Goal: Find contact information: Find contact information

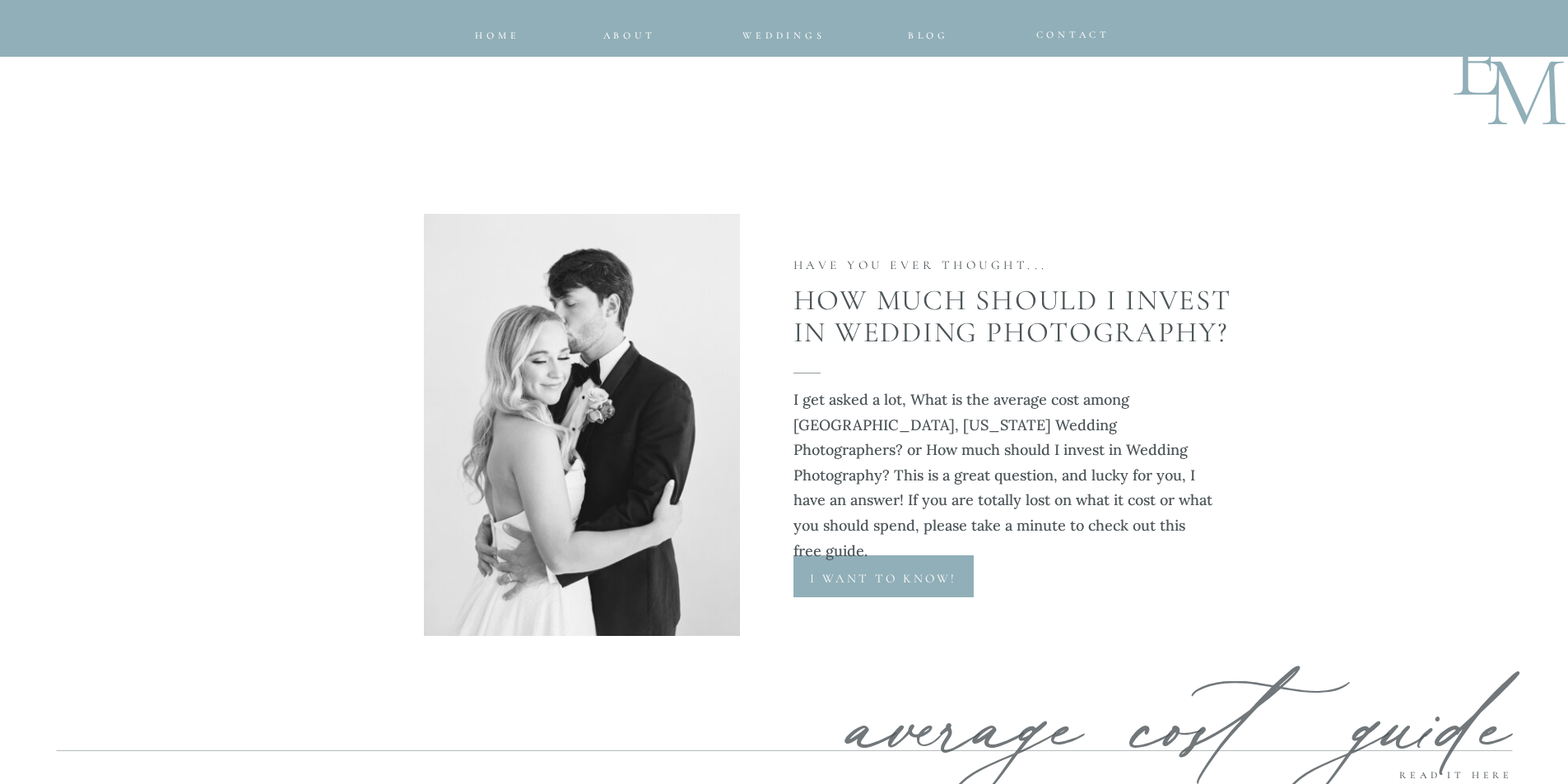
scroll to position [7848, 0]
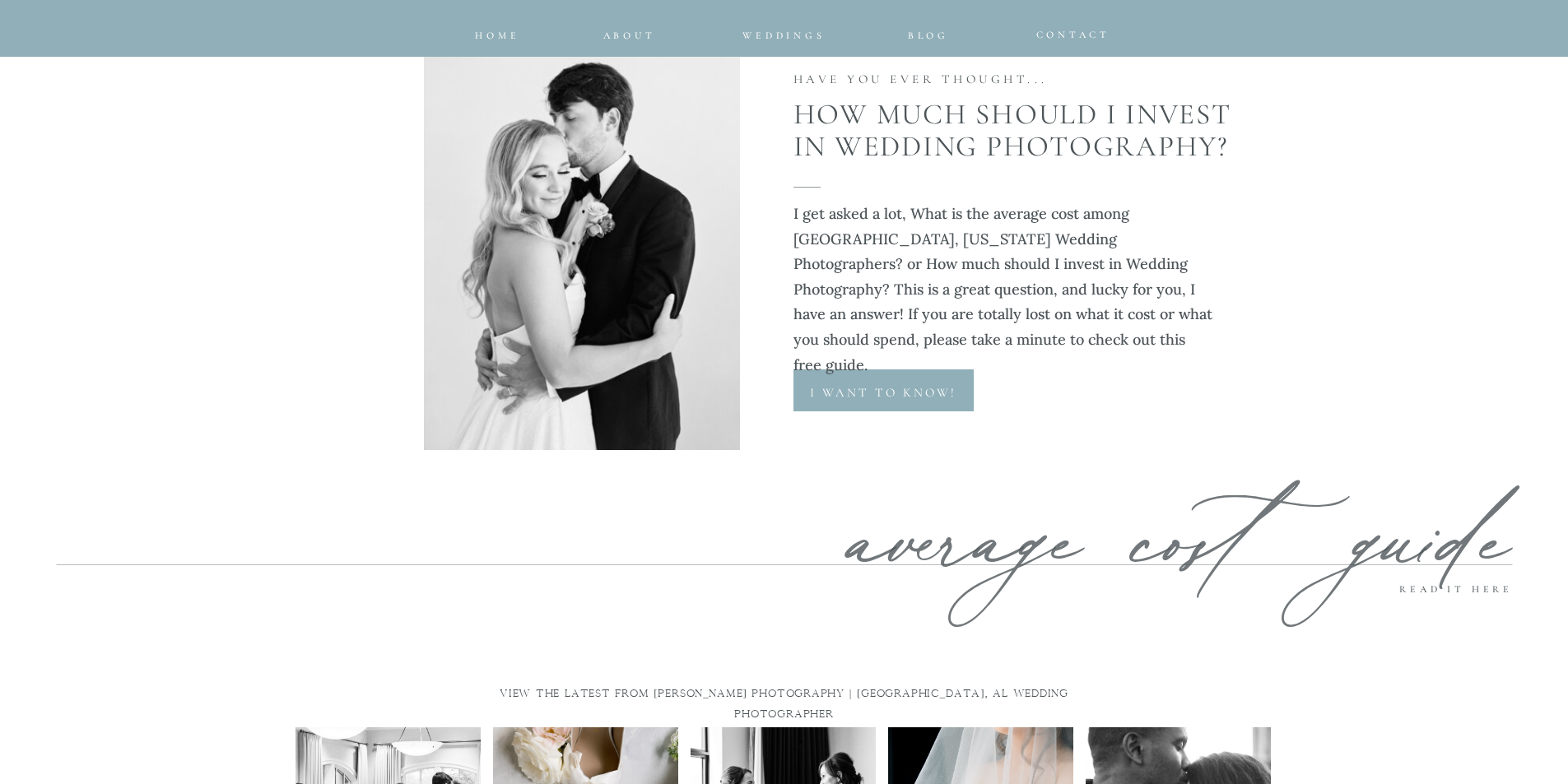
click at [628, 42] on div at bounding box center [582, 239] width 316 height 422
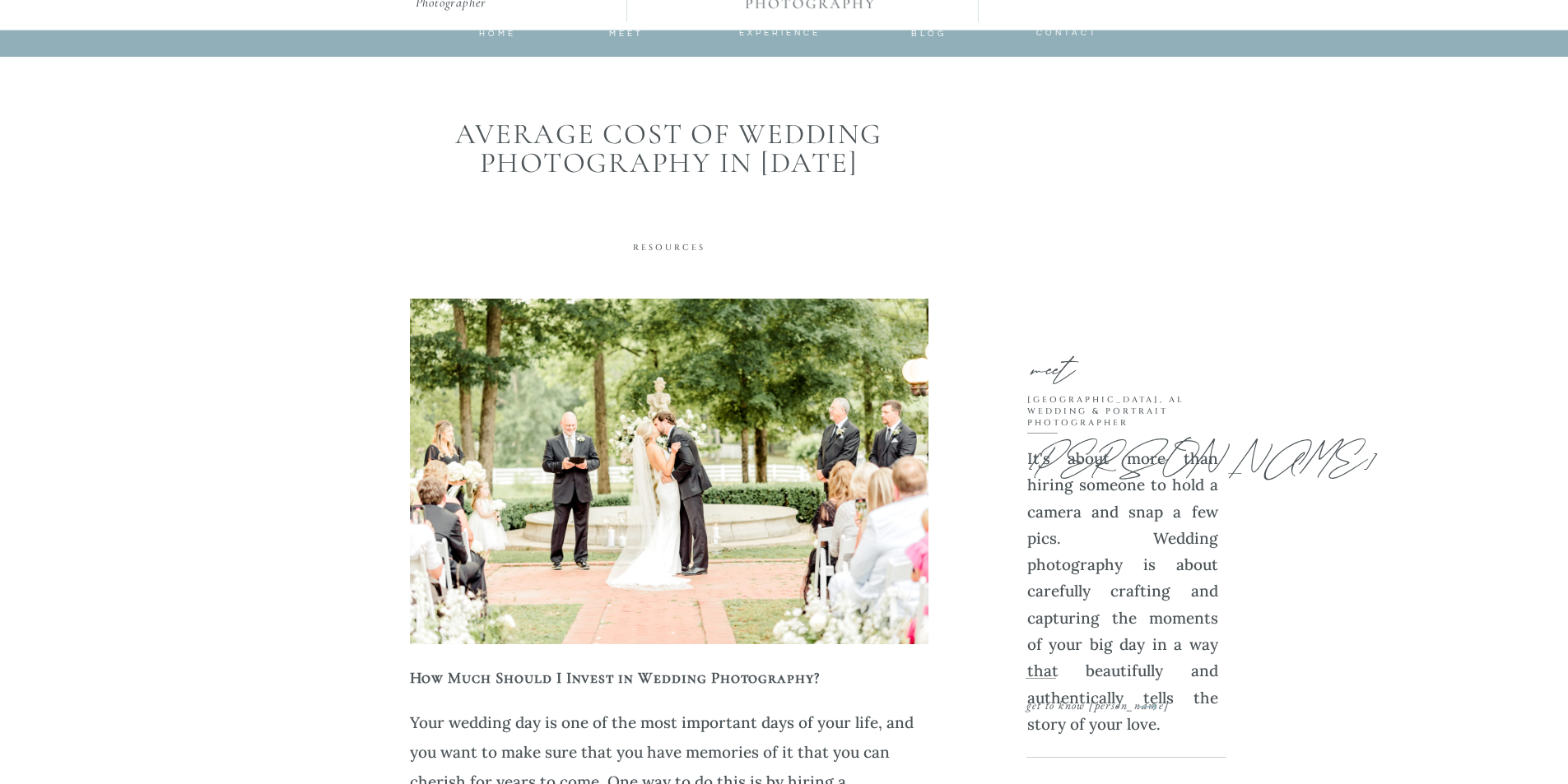
scroll to position [82, 0]
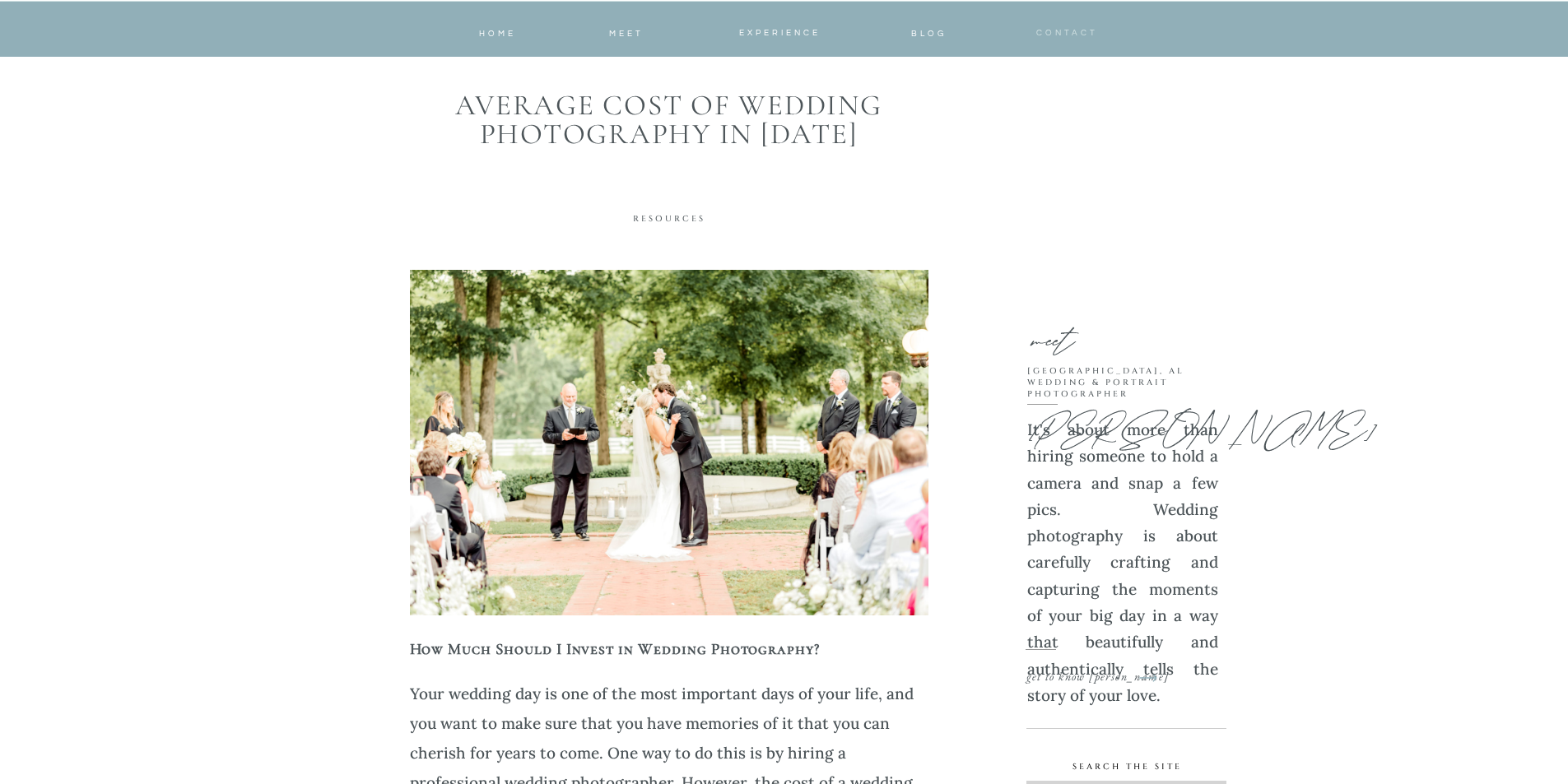
click at [1057, 31] on span "CONTACT" at bounding box center [1066, 32] width 61 height 8
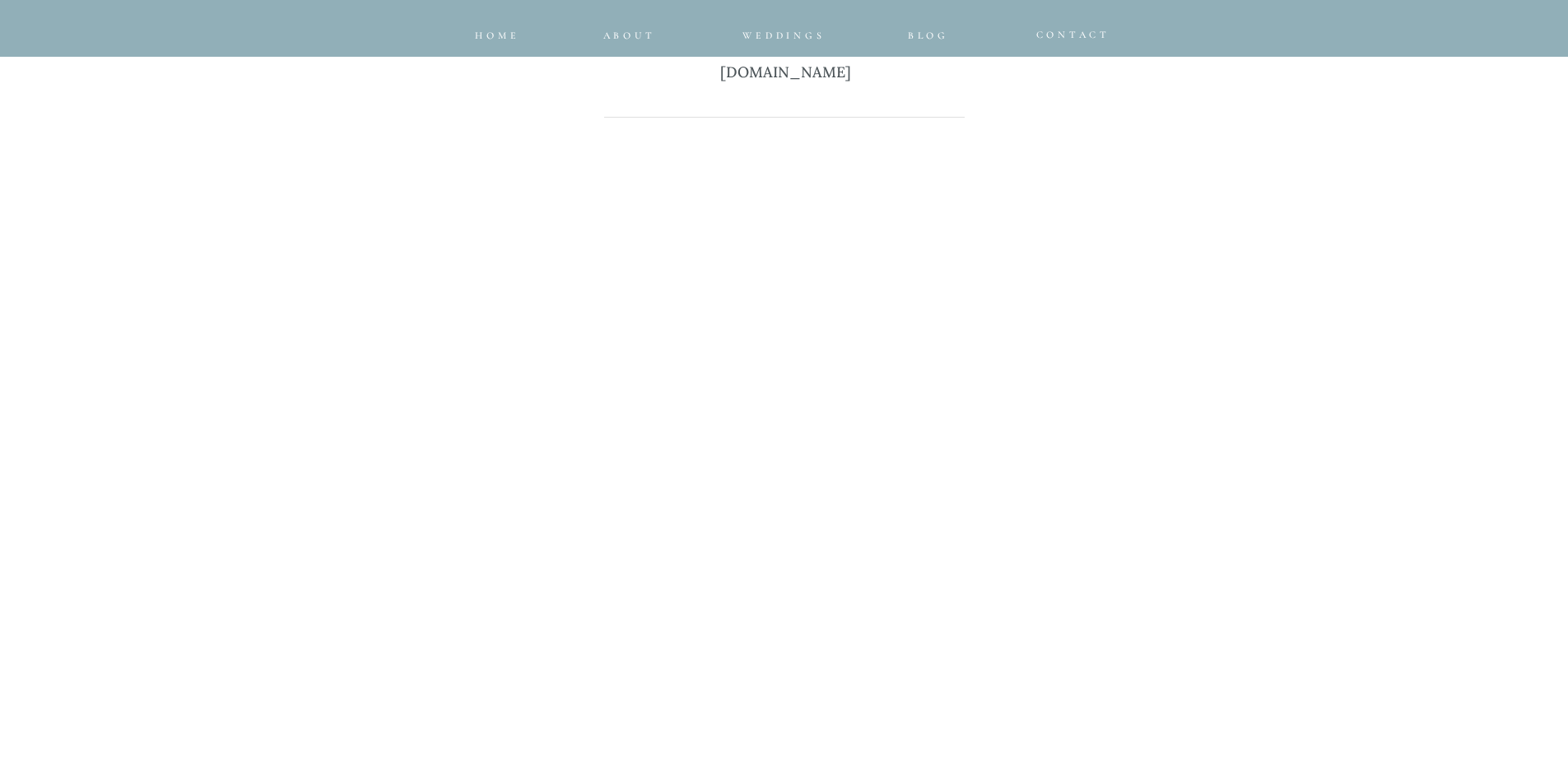
scroll to position [741, 0]
copy p "@emilymcintyrephotography.com"
drag, startPoint x: 688, startPoint y: 84, endPoint x: 960, endPoint y: 86, distance: 272.0
click at [960, 86] on p "I would love to hear from you! Please fill out the form below or send a note di…" at bounding box center [786, 55] width 766 height 83
